Goal: Task Accomplishment & Management: Manage account settings

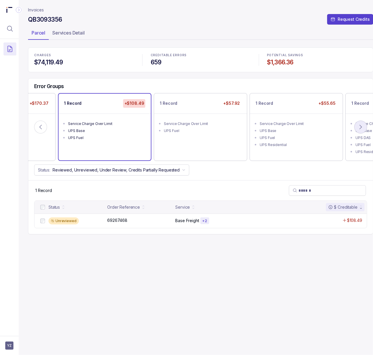
click at [365, 128] on button at bounding box center [361, 126] width 13 height 13
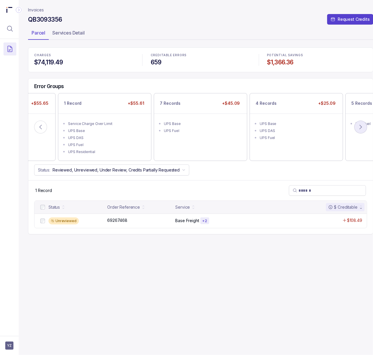
click at [365, 128] on button at bounding box center [361, 126] width 13 height 13
click at [43, 126] on icon at bounding box center [41, 127] width 6 height 6
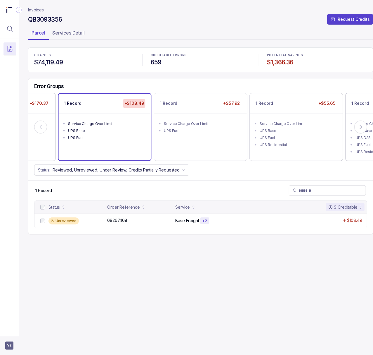
click at [6, 351] on aside "YZ" at bounding box center [9, 345] width 19 height 19
click at [11, 346] on span "YZ" at bounding box center [9, 345] width 8 height 8
click at [23, 335] on p "Logout" at bounding box center [38, 333] width 49 height 6
